Goal: Task Accomplishment & Management: Manage account settings

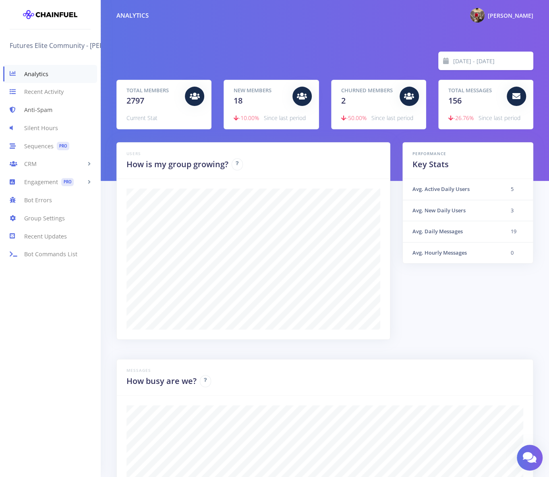
scroll to position [141, 396]
click at [46, 143] on link "Sequences PRO" at bounding box center [50, 146] width 100 height 18
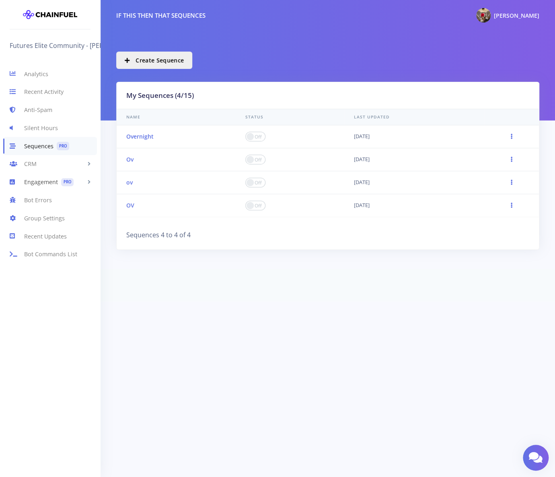
click at [62, 179] on span "PRO" at bounding box center [67, 182] width 12 height 8
click at [58, 217] on link "Scheduled Messages PRO" at bounding box center [50, 215] width 100 height 17
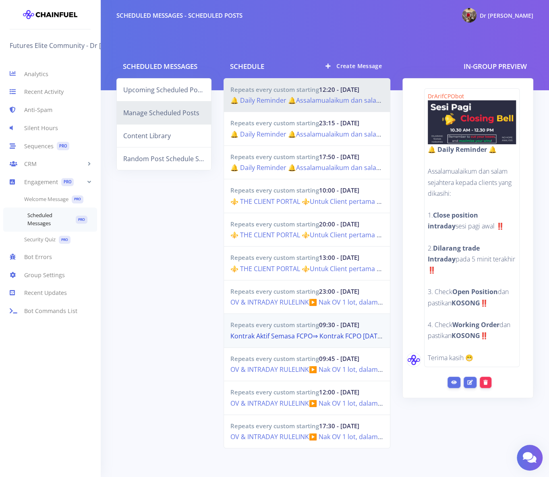
click at [323, 331] on link "Kontrak Aktif Semasa FCPO⇒ Kontrak FCPO [DATE] ⇐[PERSON_NAME]→ Pilih Kontrak BM…" at bounding box center [525, 335] width 591 height 9
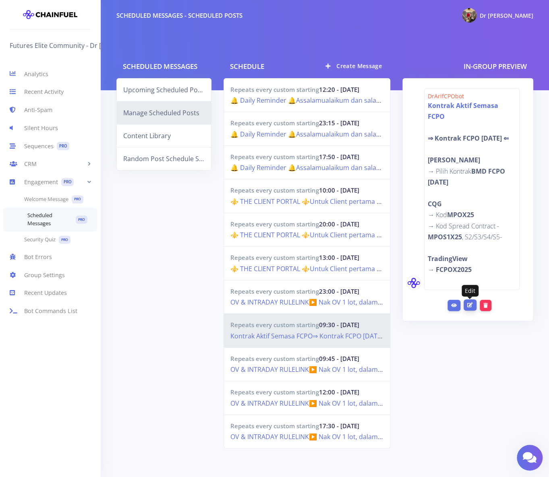
click at [470, 303] on icon at bounding box center [470, 304] width 6 height 5
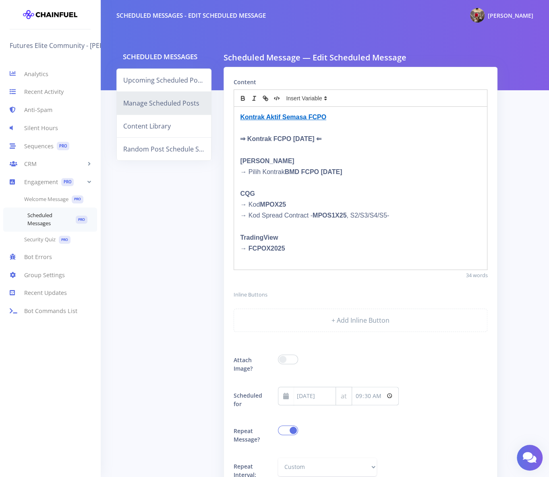
click at [307, 140] on strong "⇒ Kontrak FCPO NOVEMBER 2025 ⇐" at bounding box center [280, 138] width 81 height 7
click at [333, 172] on strong "BMD FCPO NOV25" at bounding box center [314, 171] width 58 height 7
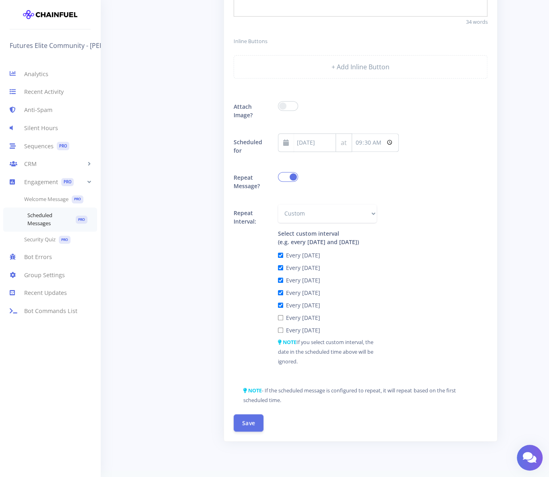
scroll to position [279, 0]
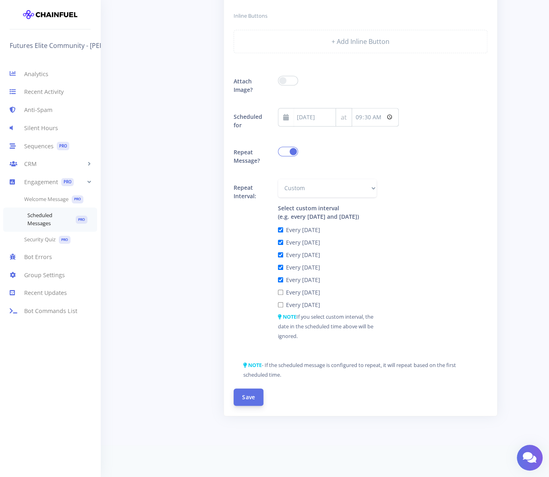
click at [250, 398] on button "Save" at bounding box center [248, 396] width 30 height 17
